Goal: Find specific page/section: Find specific page/section

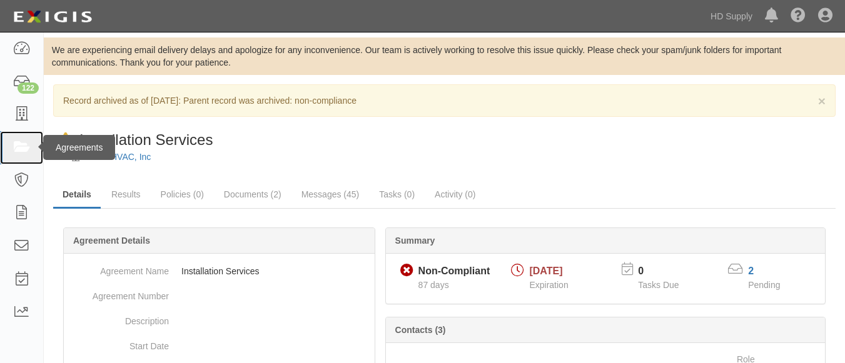
click at [24, 153] on icon at bounding box center [22, 148] width 18 height 14
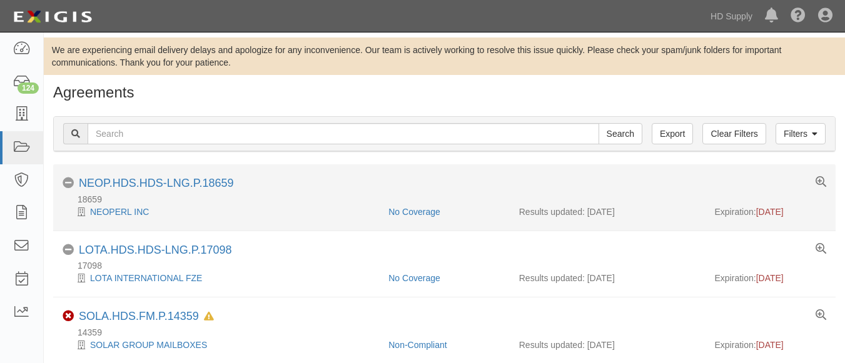
click at [445, 199] on div "18659" at bounding box center [449, 199] width 773 height 13
click at [479, 191] on div "No Coverage NEOP.HDS.HDS-LNG.P.18659" at bounding box center [444, 185] width 782 height 16
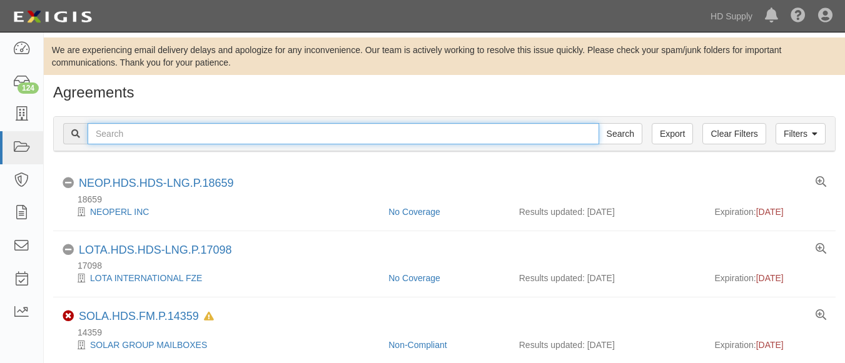
click at [196, 134] on input "text" at bounding box center [344, 133] width 512 height 21
click at [203, 138] on input "text" at bounding box center [344, 133] width 512 height 21
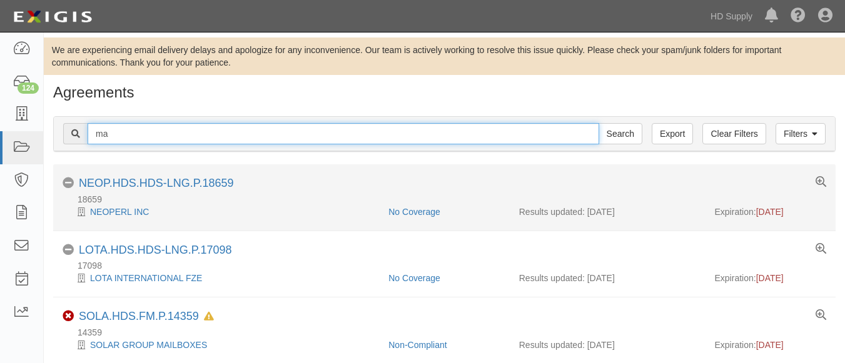
click at [174, 135] on input "ma" at bounding box center [344, 133] width 512 height 21
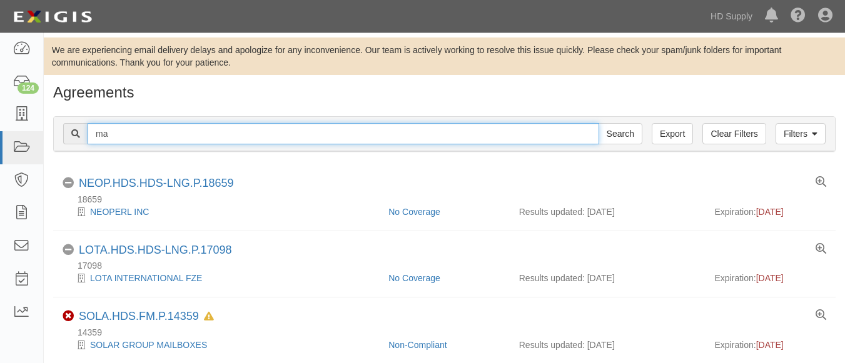
drag, startPoint x: 283, startPoint y: 66, endPoint x: 265, endPoint y: -74, distance: 141.3
click at [123, 136] on input "ma" at bounding box center [344, 133] width 512 height 21
type input "Matrix HVAC, Inc"
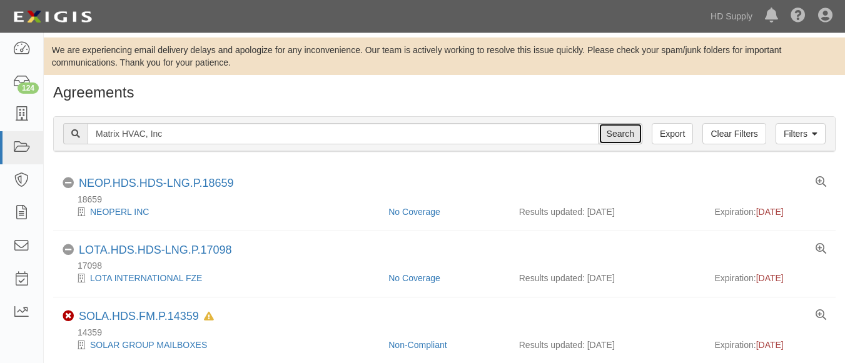
click at [621, 134] on input "Search" at bounding box center [620, 133] width 44 height 21
